Goal: Transaction & Acquisition: Purchase product/service

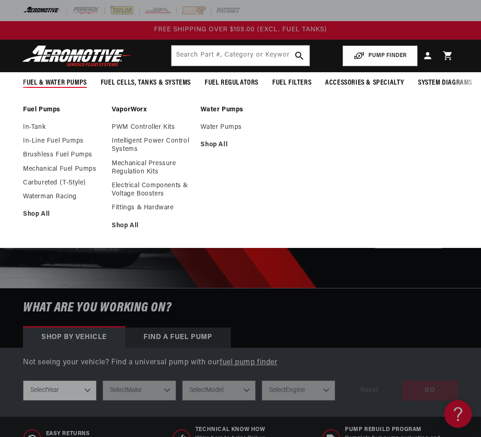
click at [58, 83] on span "Fuel & Water Pumps" at bounding box center [55, 83] width 64 height 10
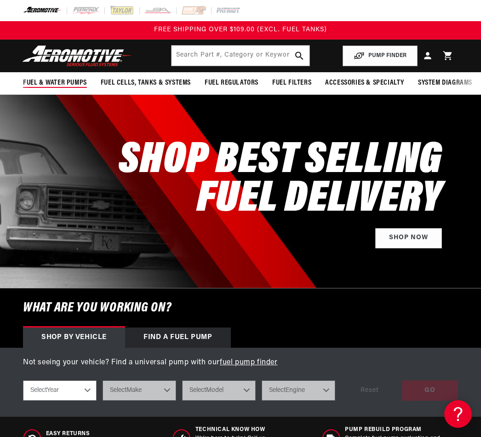
click at [58, 83] on span "Fuel & Water Pumps" at bounding box center [55, 83] width 64 height 10
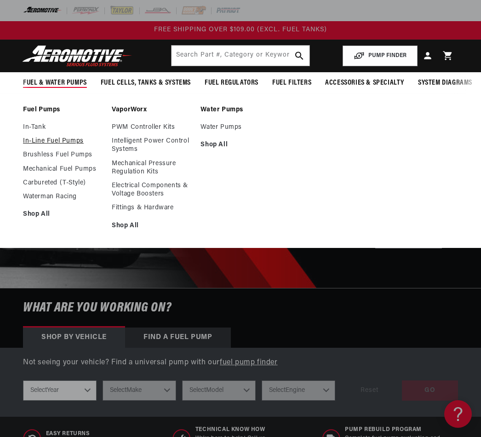
click at [49, 143] on link "In-Line Fuel Pumps" at bounding box center [63, 141] width 80 height 8
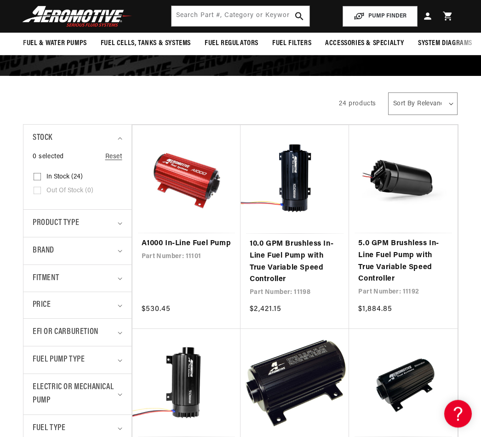
scroll to position [111, 0]
click at [119, 359] on icon "Fuel Pump Type (0 selected)" at bounding box center [120, 360] width 5 height 3
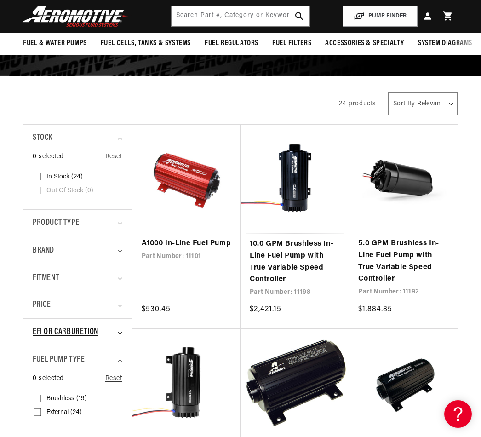
click at [104, 332] on div "EFI or Carburetion" at bounding box center [73, 332] width 81 height 13
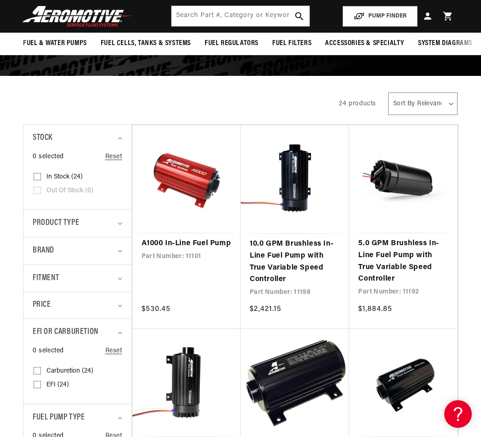
click at [35, 372] on input "Carburetion (24) Carburetion (24 products)" at bounding box center [37, 372] width 7 height 7
checkbox input "true"
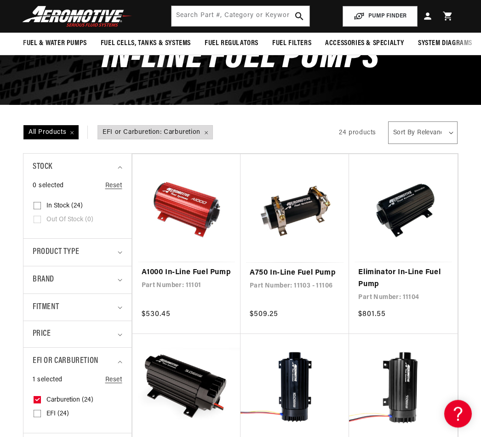
scroll to position [74, 0]
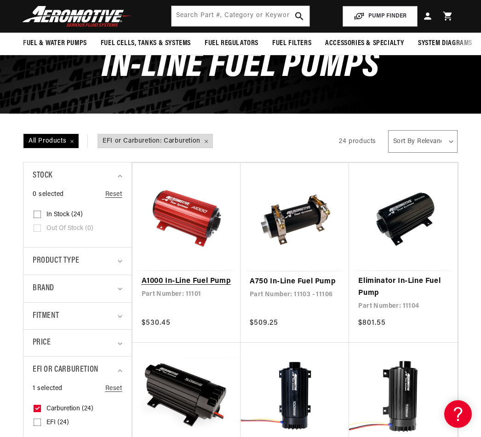
click at [190, 288] on link "A1000 In-Line Fuel Pump" at bounding box center [187, 282] width 90 height 12
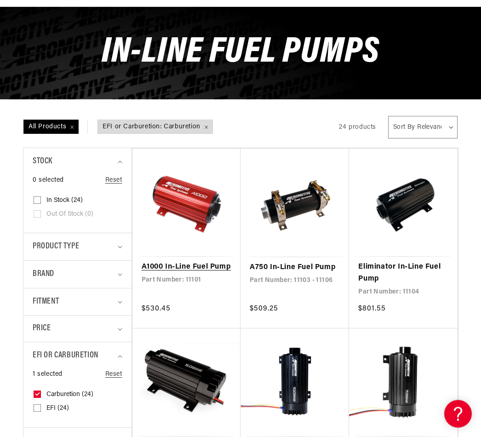
scroll to position [95, 0]
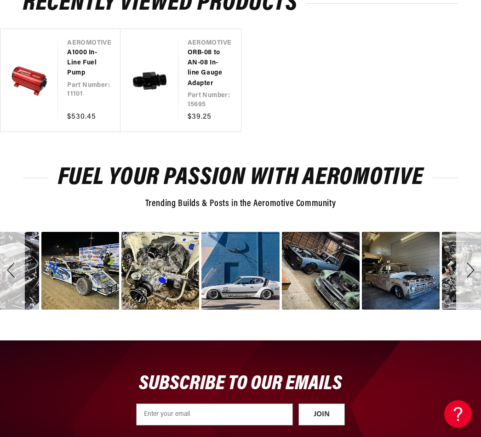
scroll to position [1688, 0]
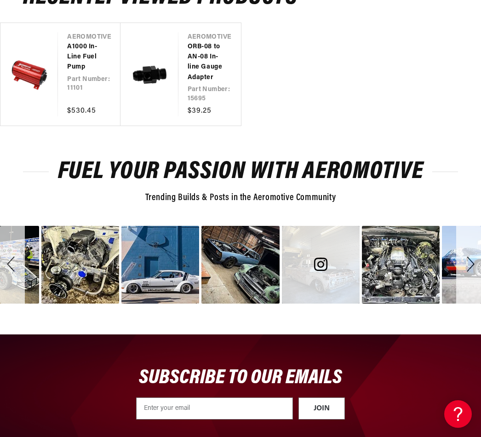
click at [333, 262] on div "image number 25" at bounding box center [321, 265] width 78 height 78
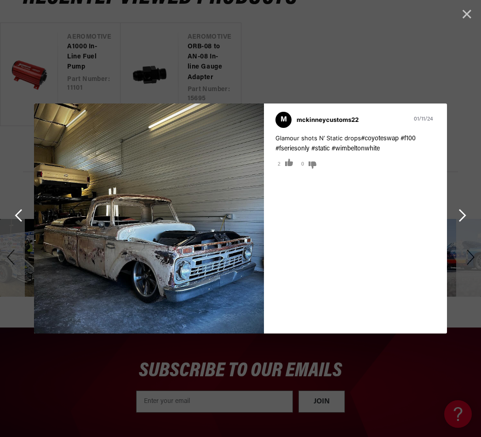
click at [467, 222] on span "See Next Image" at bounding box center [462, 215] width 12 height 12
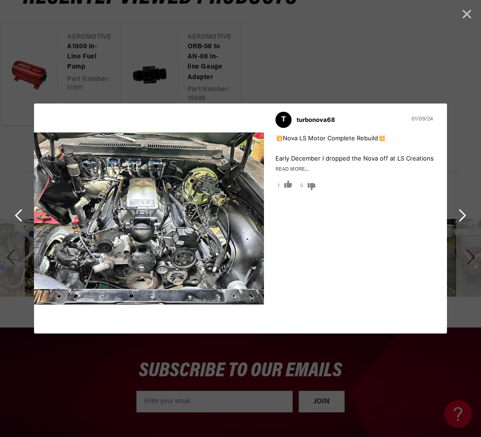
click at [467, 222] on span "See Next Image" at bounding box center [462, 215] width 12 height 12
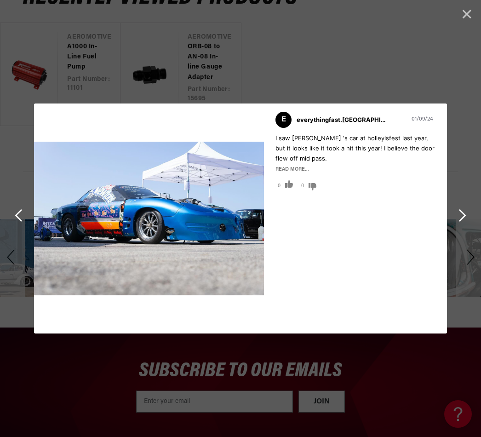
click at [467, 222] on span "See Next Image" at bounding box center [462, 215] width 12 height 12
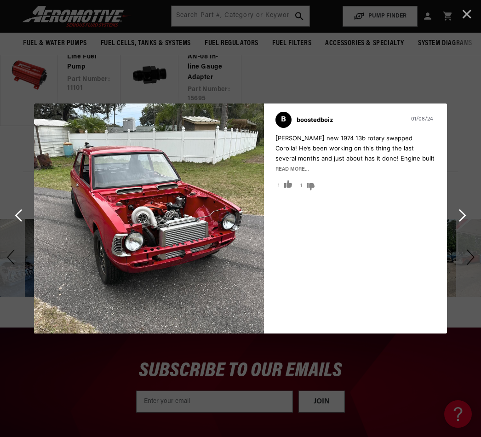
click at [469, 14] on span "Cancel" at bounding box center [467, 14] width 12 height 12
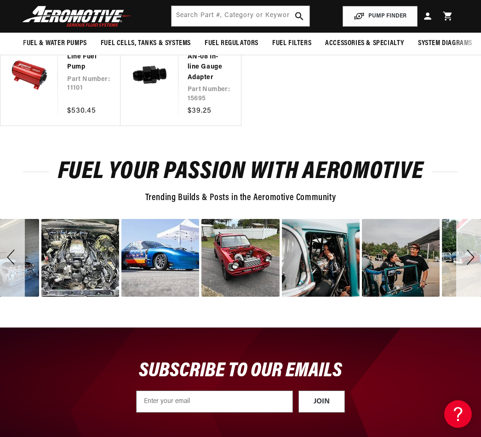
click at [469, 14] on header "Fuel & Water Pumps Back In-Tank In-Line Fuel Pumps" at bounding box center [240, 16] width 481 height 33
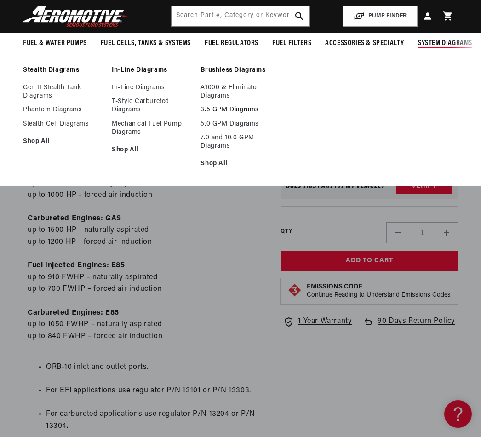
scroll to position [303, 0]
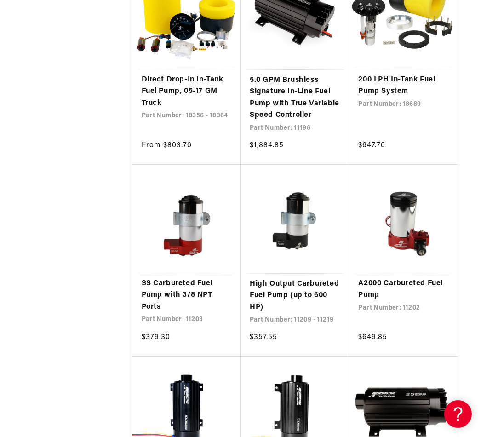
scroll to position [1040, 0]
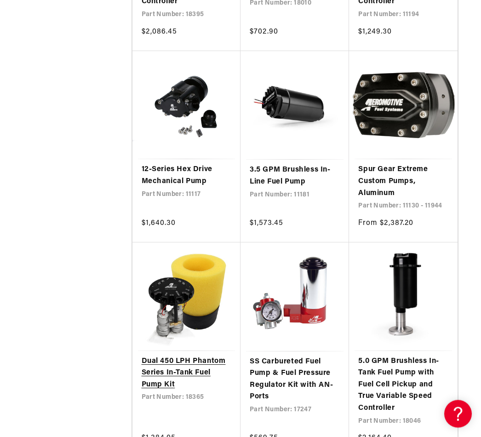
scroll to position [2770, 0]
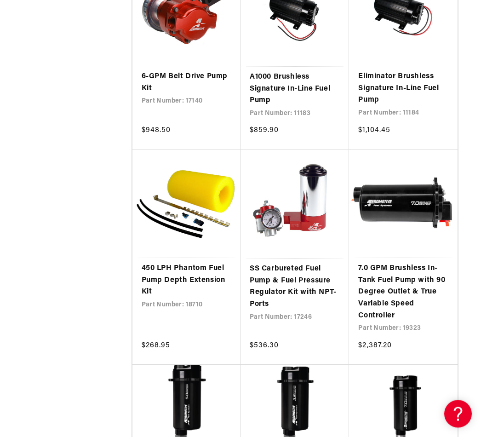
scroll to position [3240, 0]
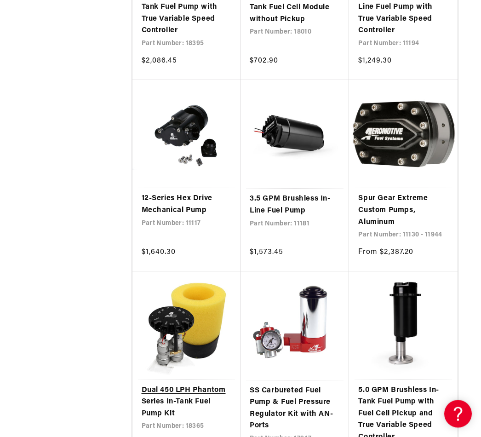
scroll to position [2710, 0]
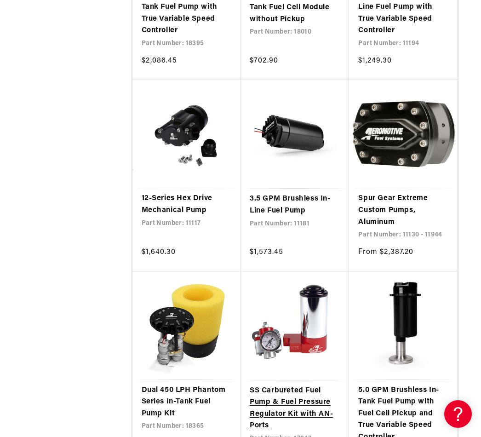
click at [281, 385] on link "SS Carbureted Fuel Pump & Fuel Pressure Regulator Kit with AN- Ports" at bounding box center [295, 408] width 90 height 47
